Goal: Task Accomplishment & Management: Manage account settings

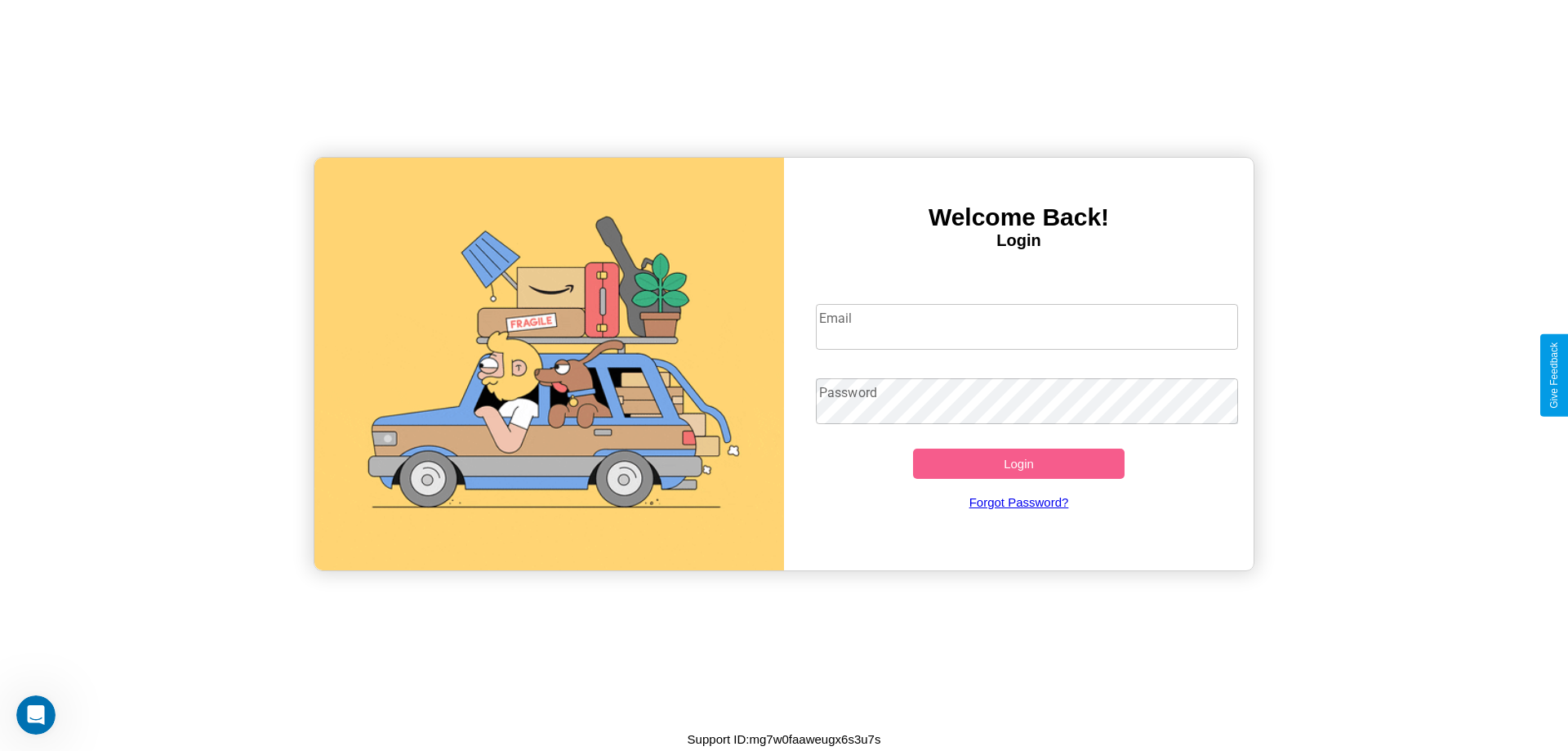
click at [1026, 326] on input "Email" at bounding box center [1028, 327] width 423 height 45
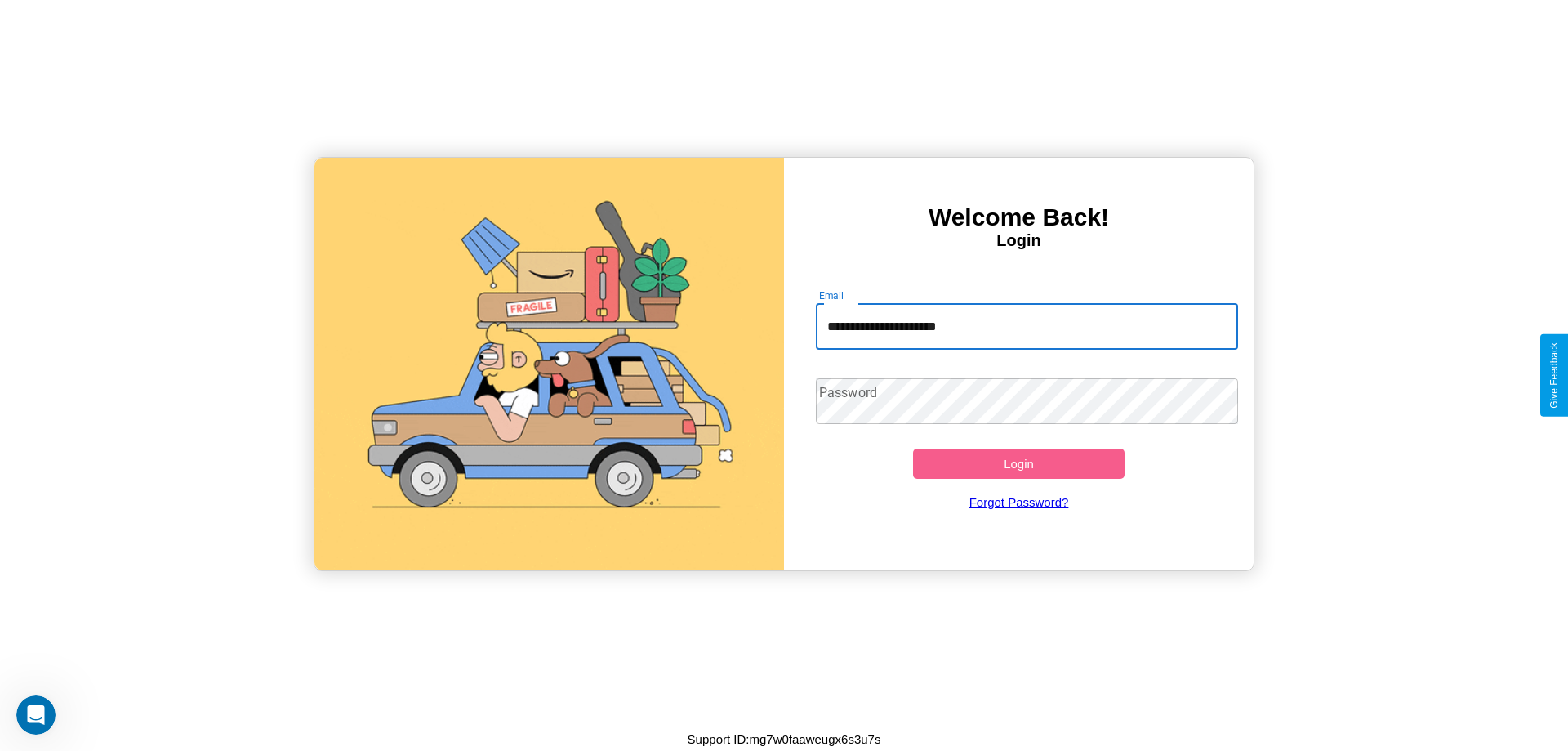
type input "**********"
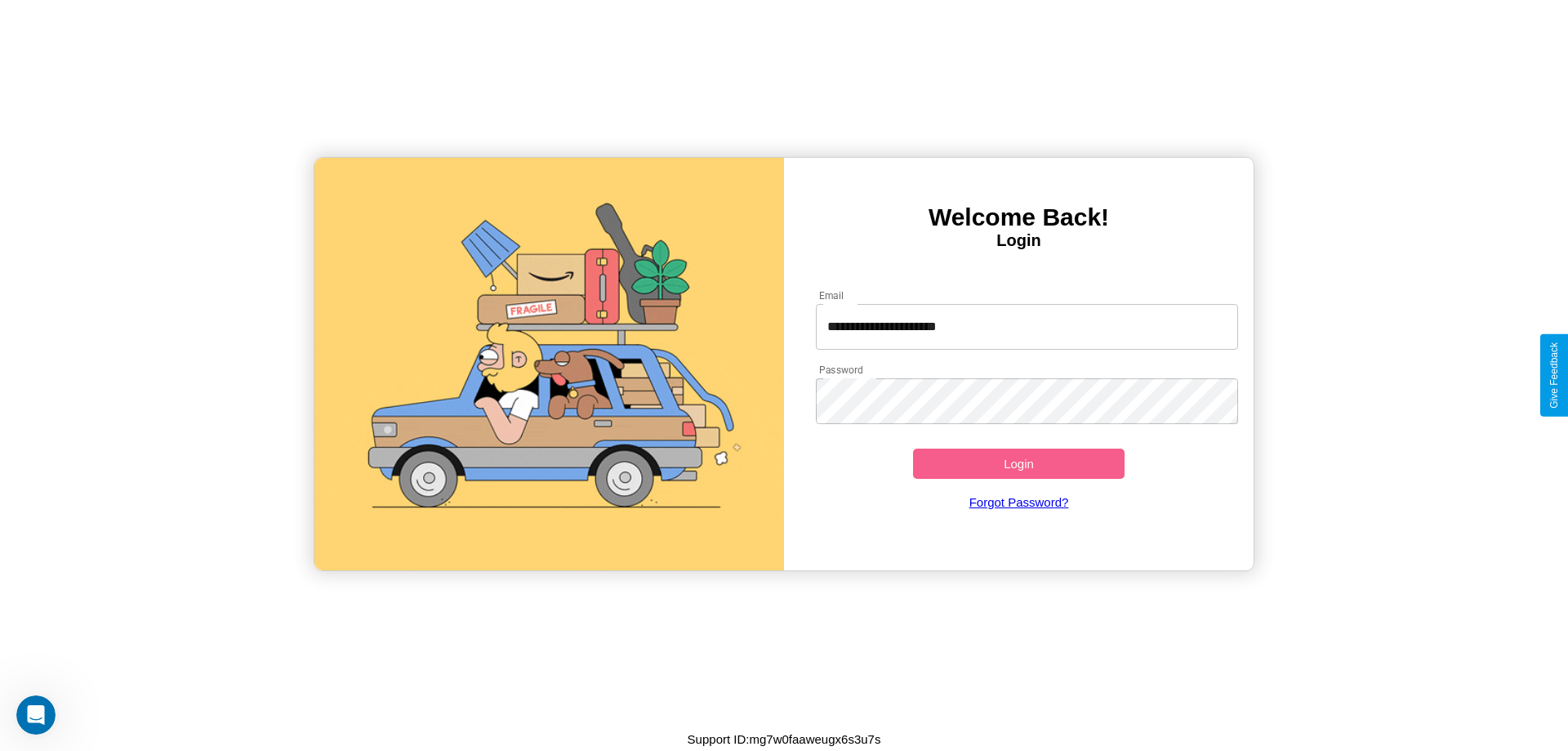
click at [1019, 463] on button "Login" at bounding box center [1019, 464] width 212 height 30
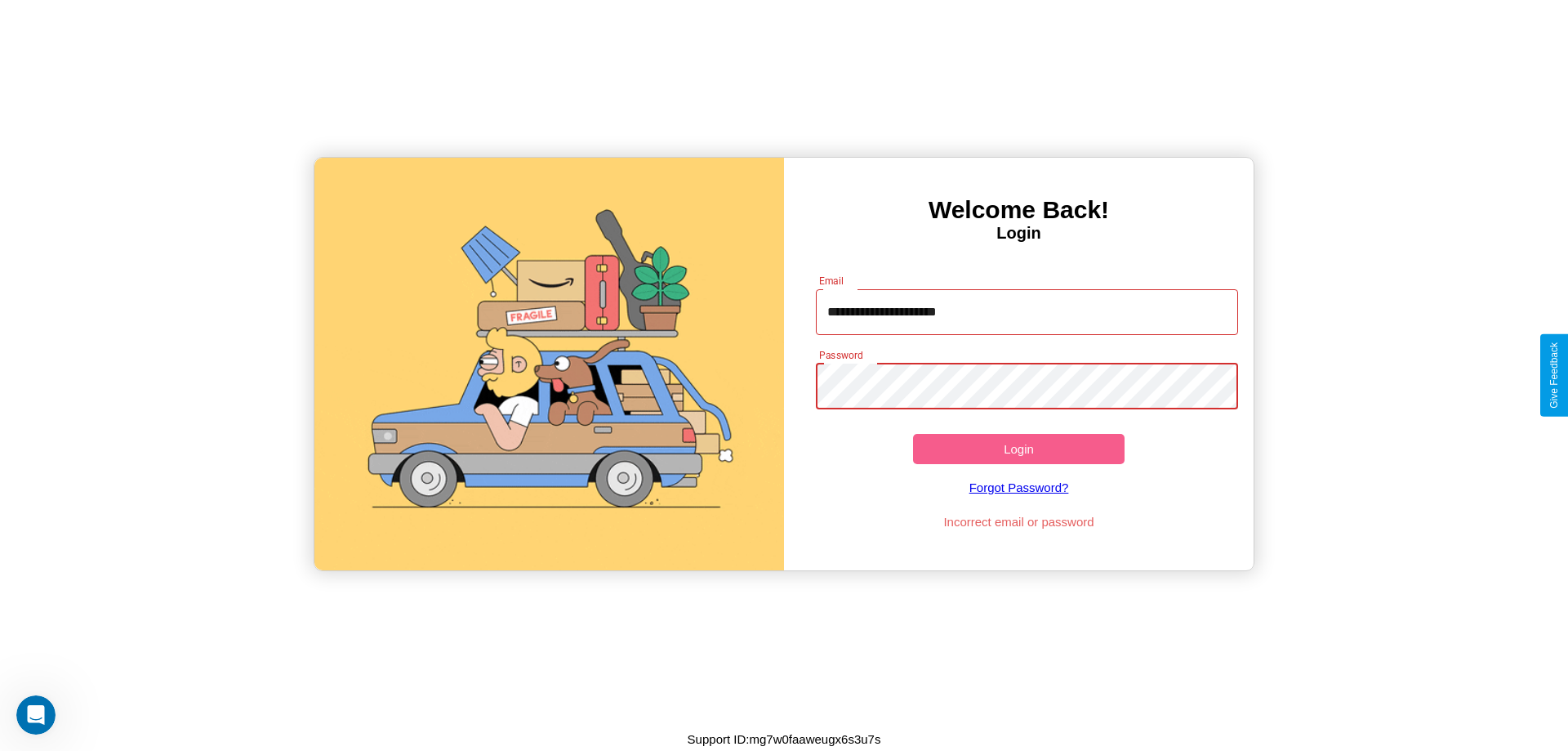
click at [1019, 449] on button "Login" at bounding box center [1019, 449] width 212 height 30
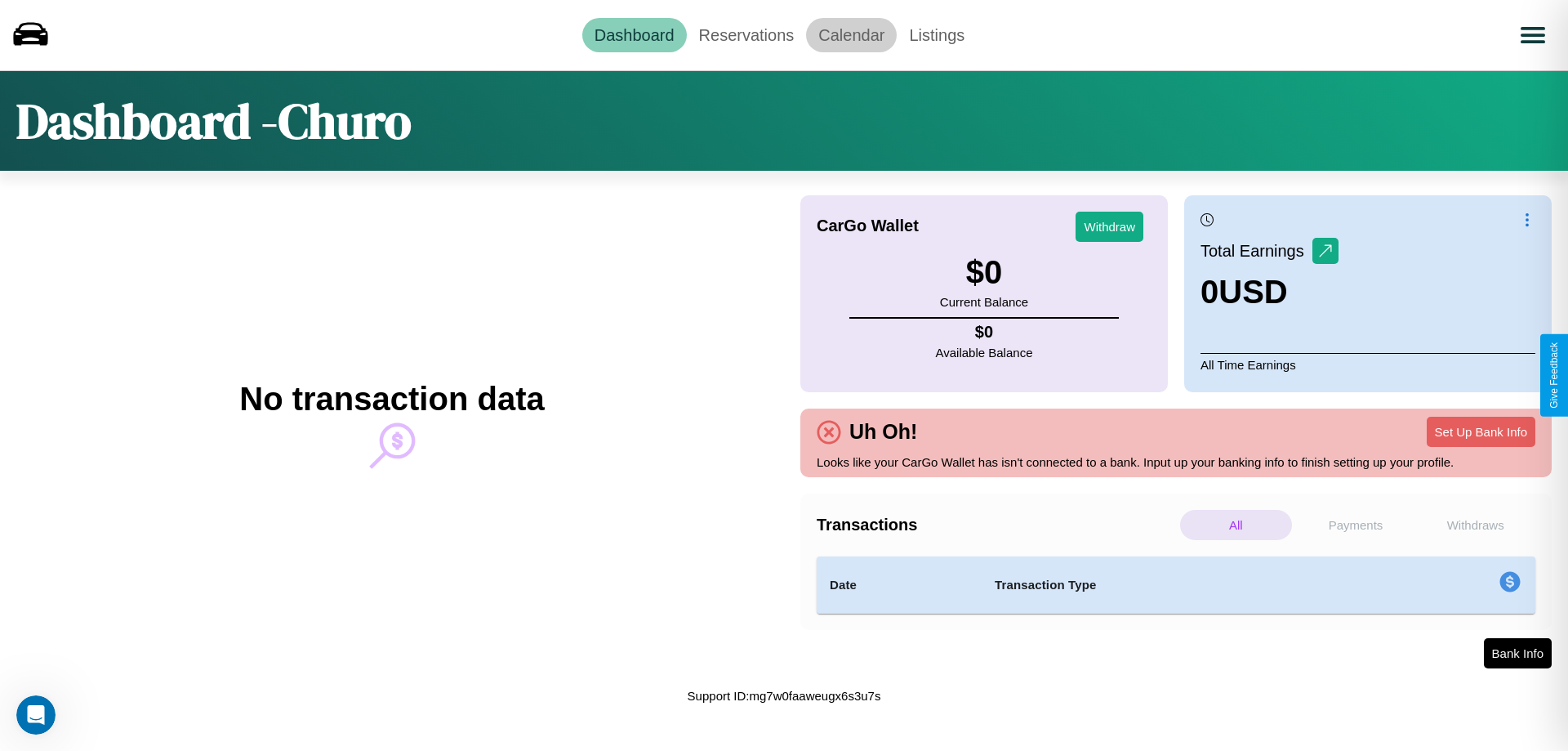
click at [851, 34] on link "Calendar" at bounding box center [852, 34] width 91 height 34
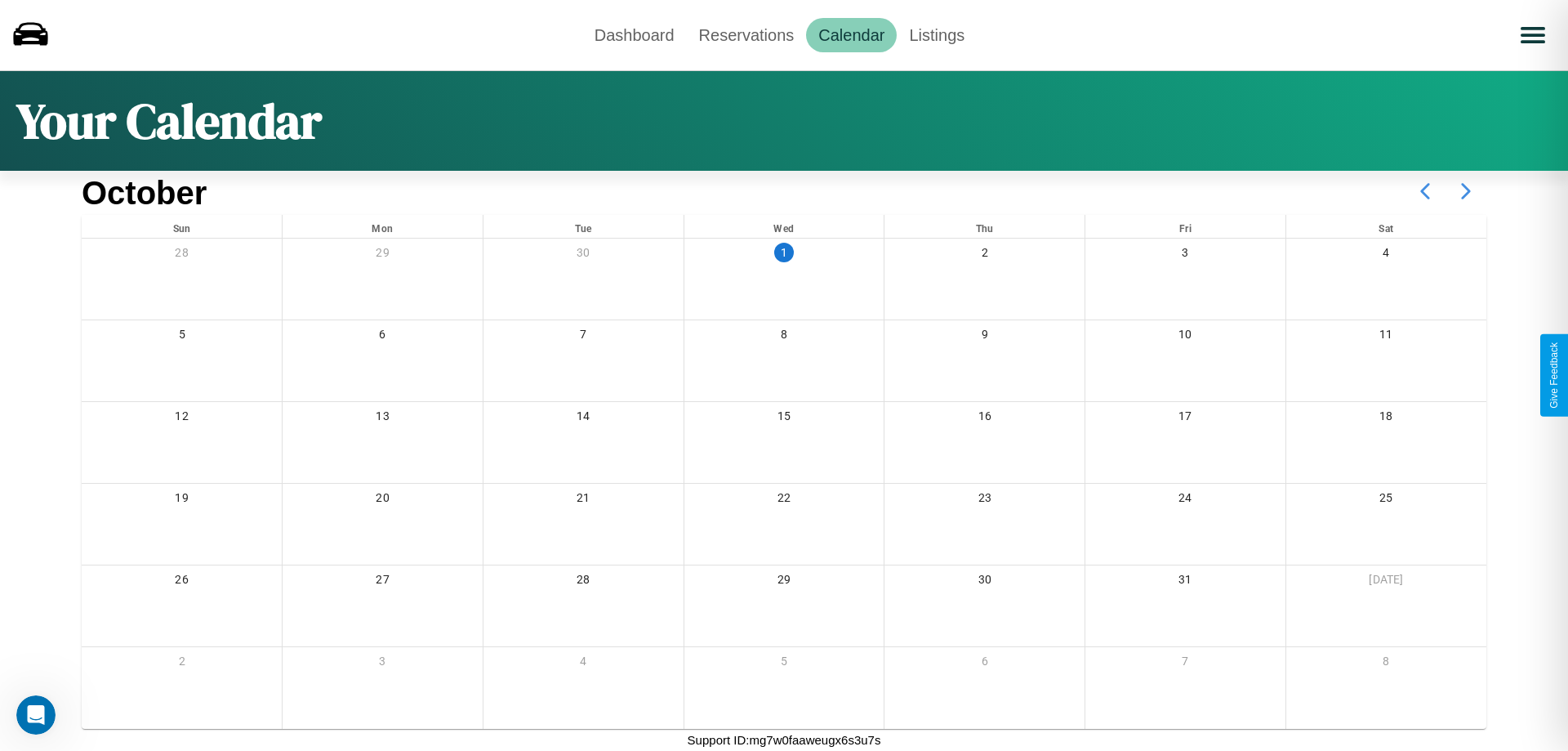
click at [1466, 192] on icon at bounding box center [1466, 191] width 41 height 41
click at [746, 34] on link "Reservations" at bounding box center [747, 34] width 120 height 34
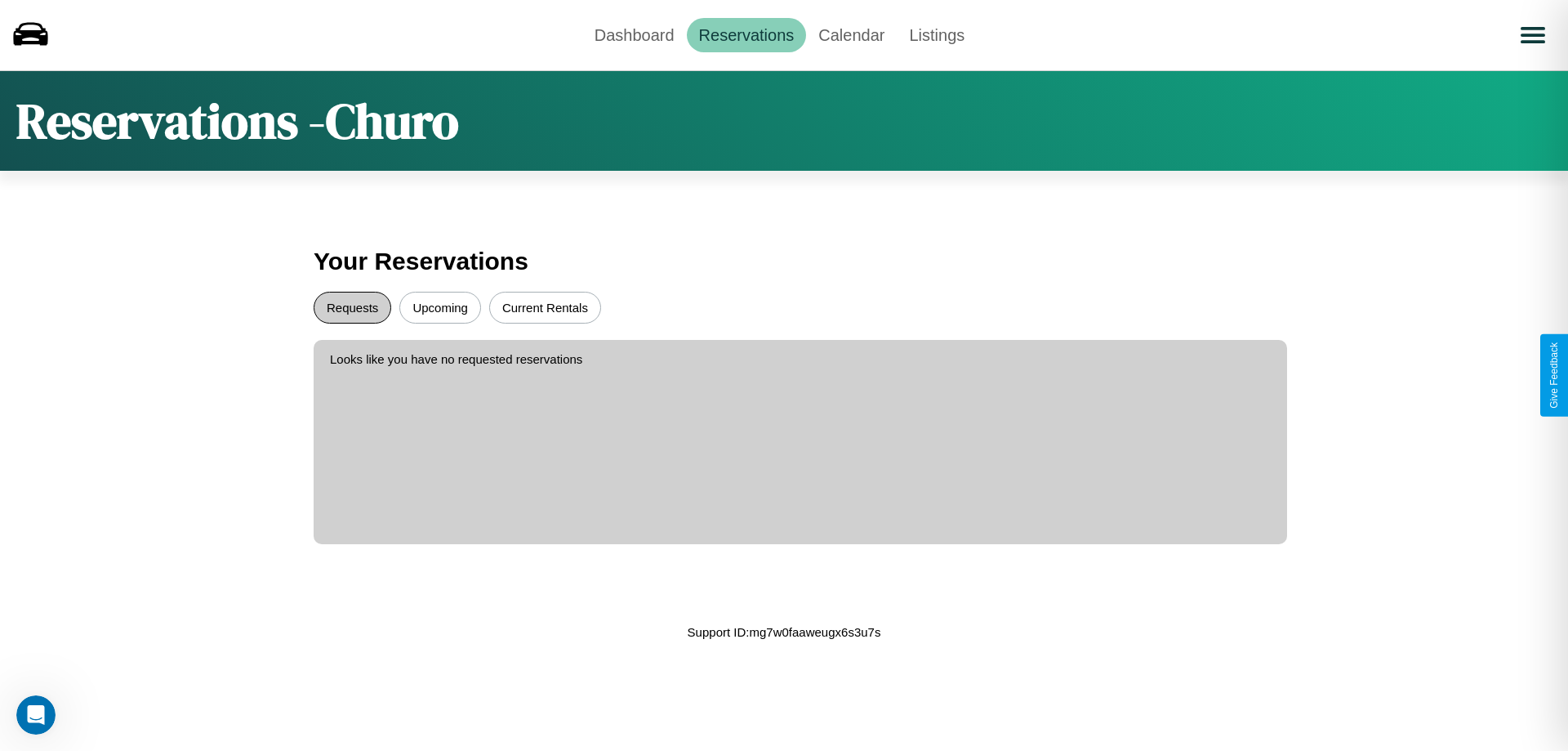
click at [352, 307] on button "Requests" at bounding box center [352, 307] width 77 height 32
click at [545, 307] on button "Current Rentals" at bounding box center [545, 307] width 112 height 32
